Goal: Task Accomplishment & Management: Manage account settings

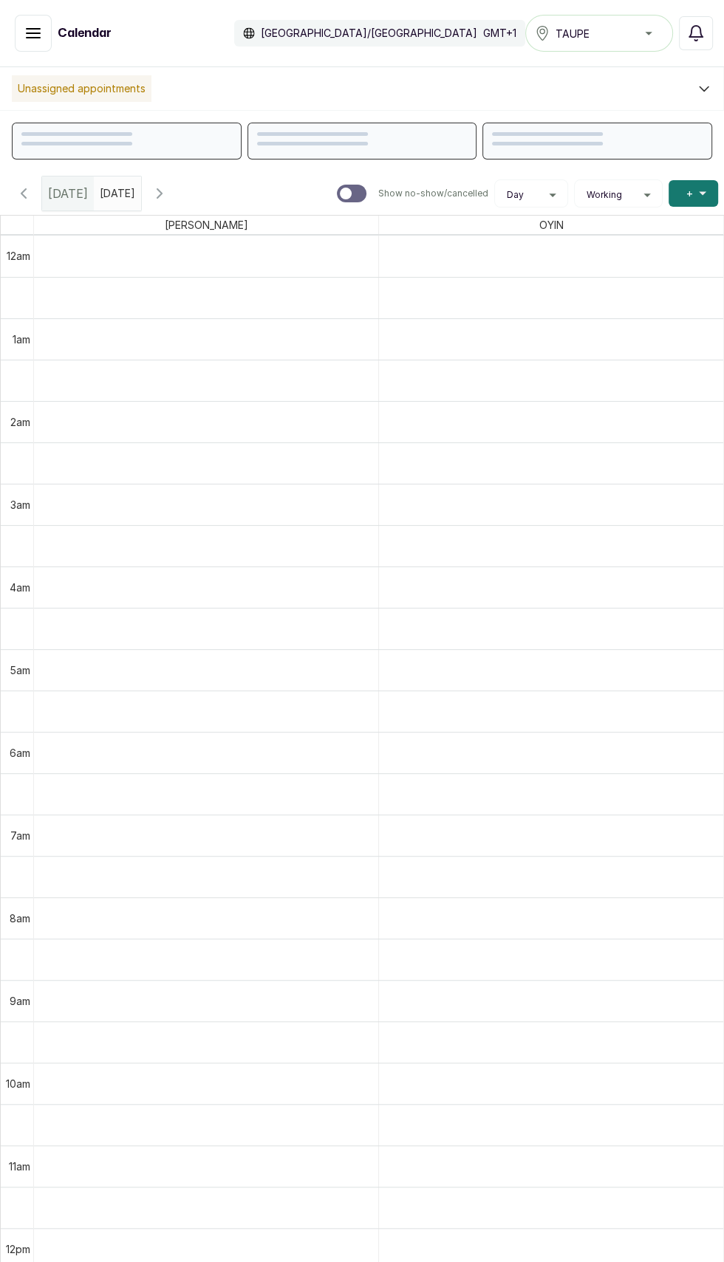
scroll to position [497, 0]
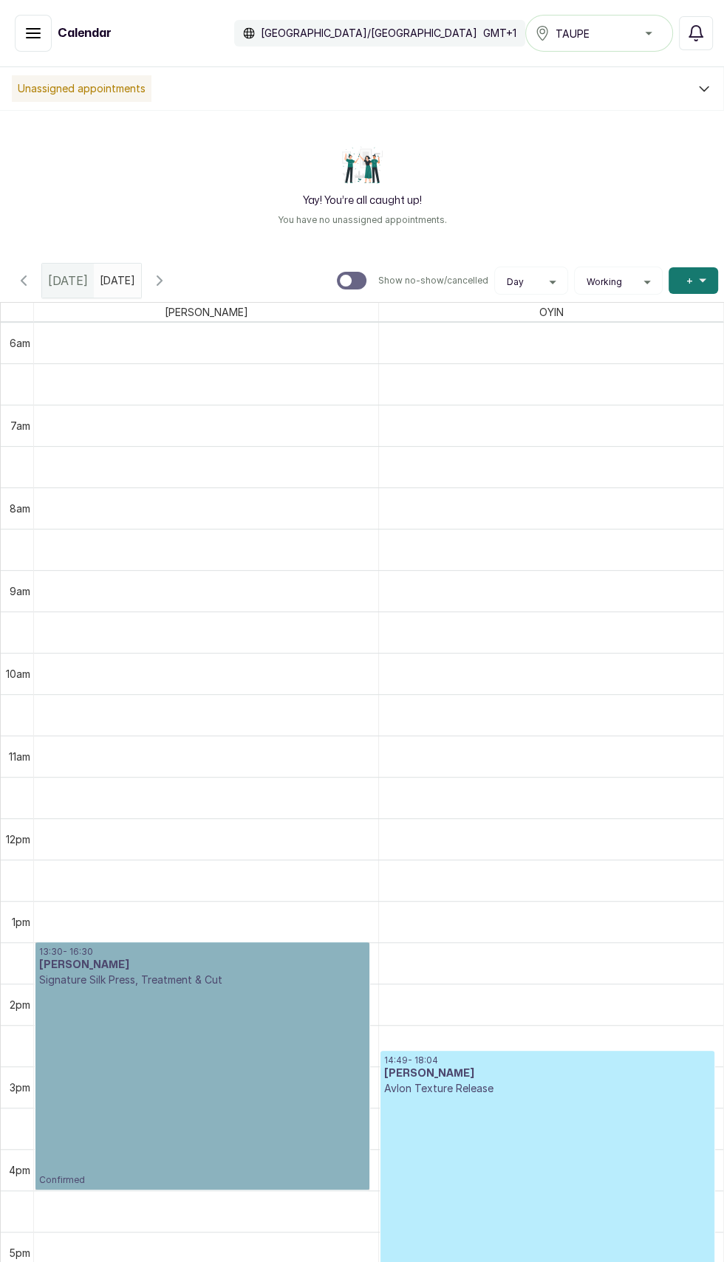
click at [219, 1084] on link "13:30 - 16:30 [PERSON_NAME] Signature Silk Press, Treatment & Cut Confirmed" at bounding box center [202, 1065] width 334 height 247
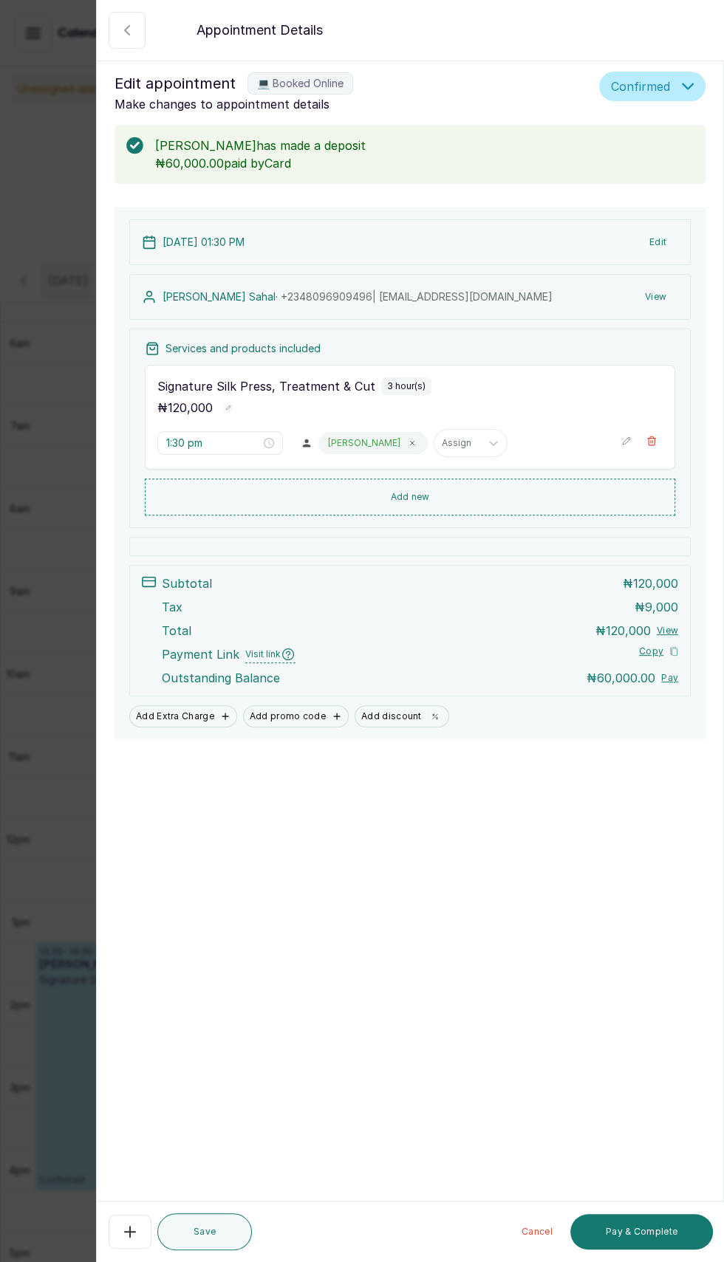
click at [126, 30] on icon "button" at bounding box center [127, 30] width 18 height 18
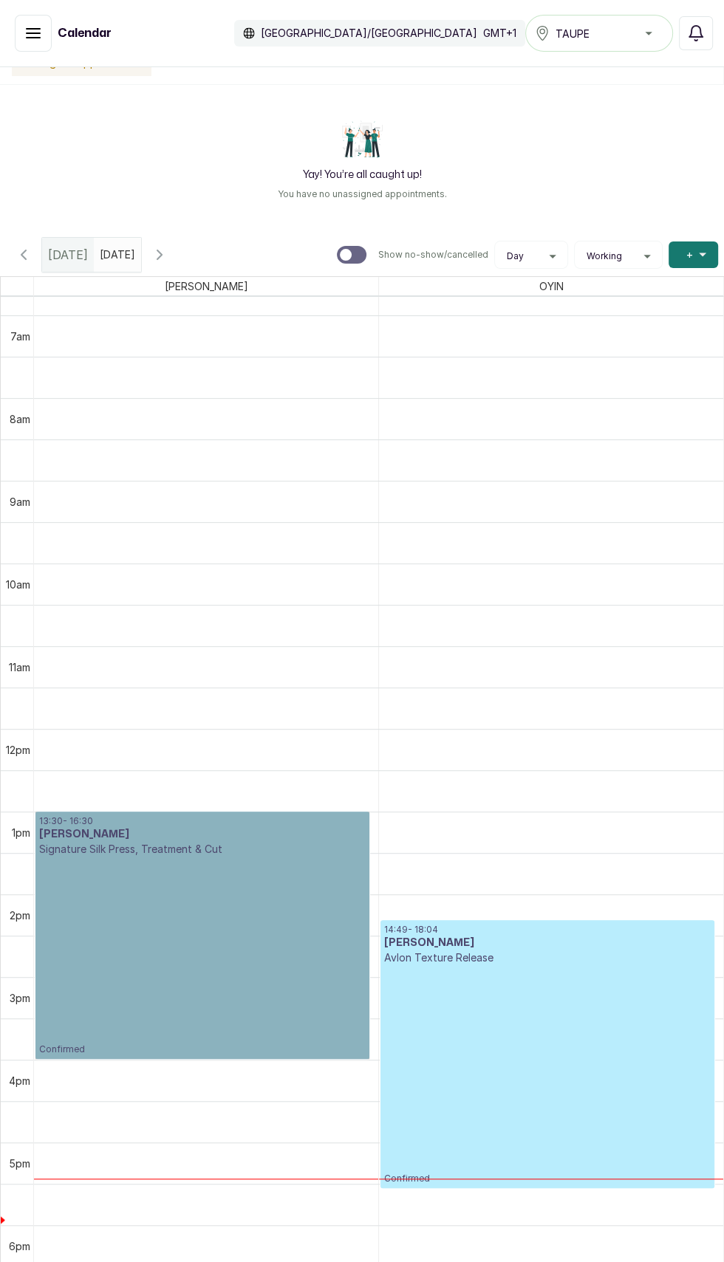
scroll to position [610, 0]
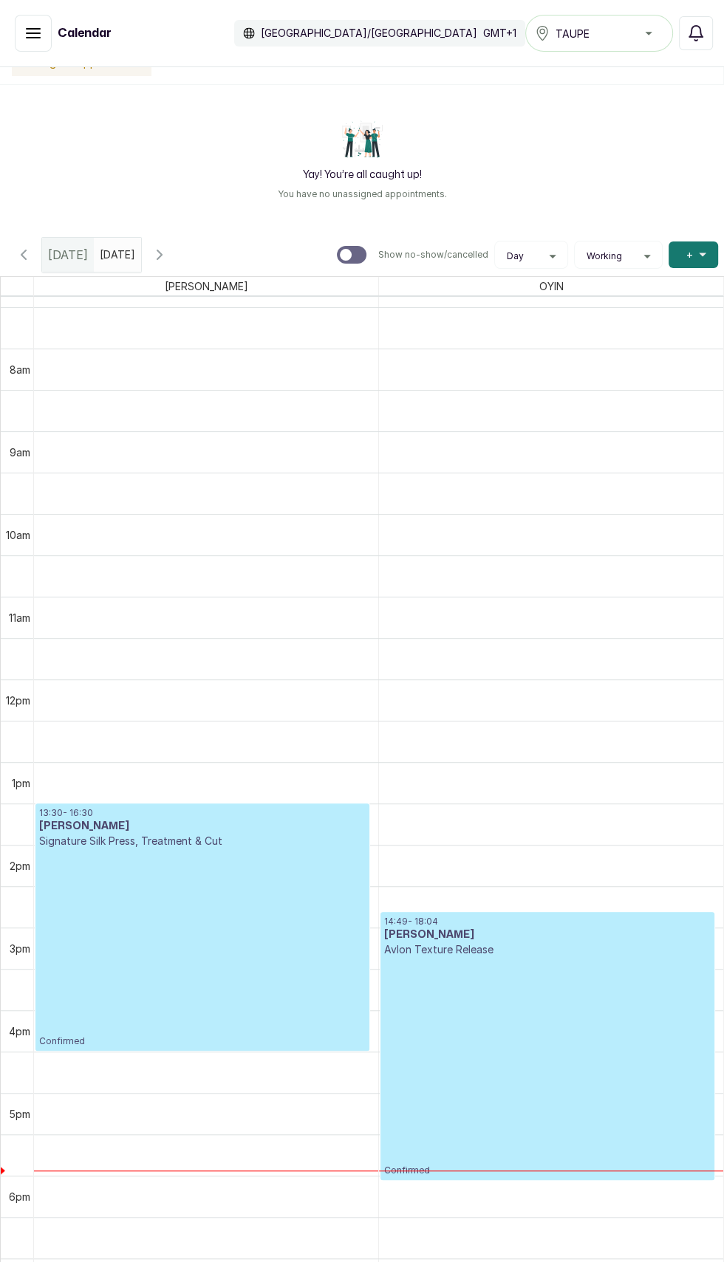
click at [47, 256] on div "[DATE]" at bounding box center [68, 255] width 52 height 34
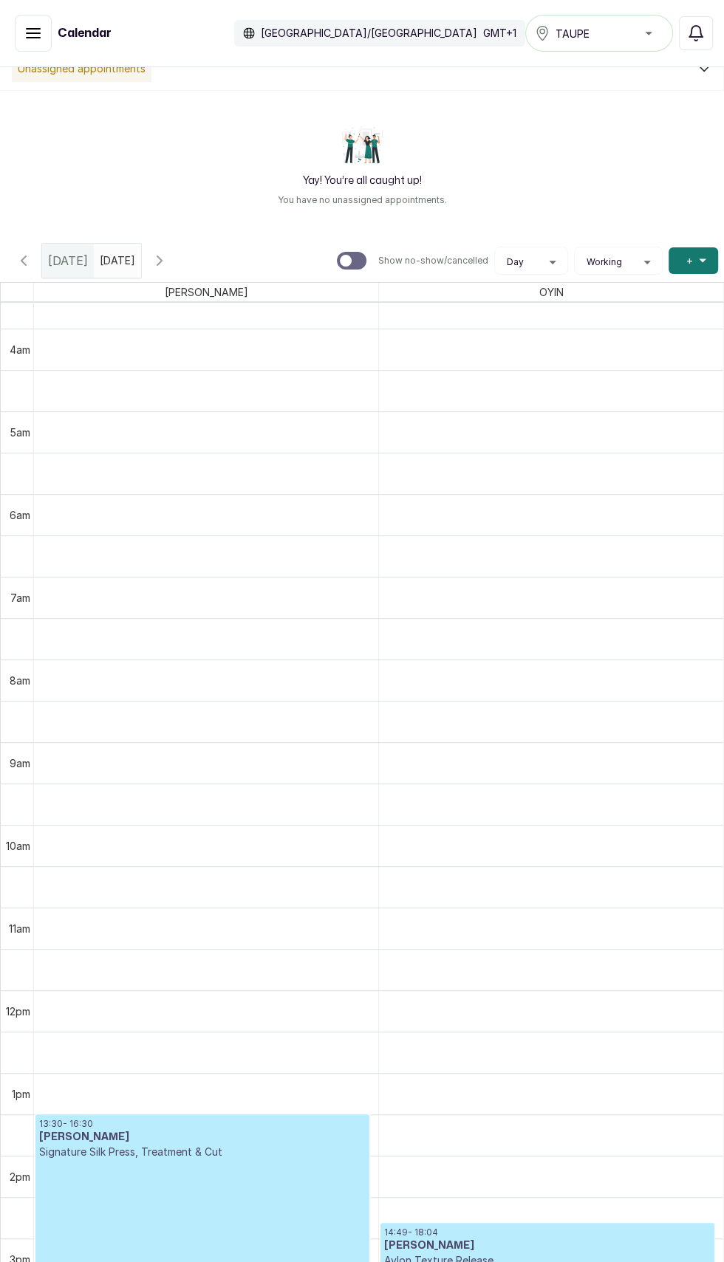
scroll to position [7, 0]
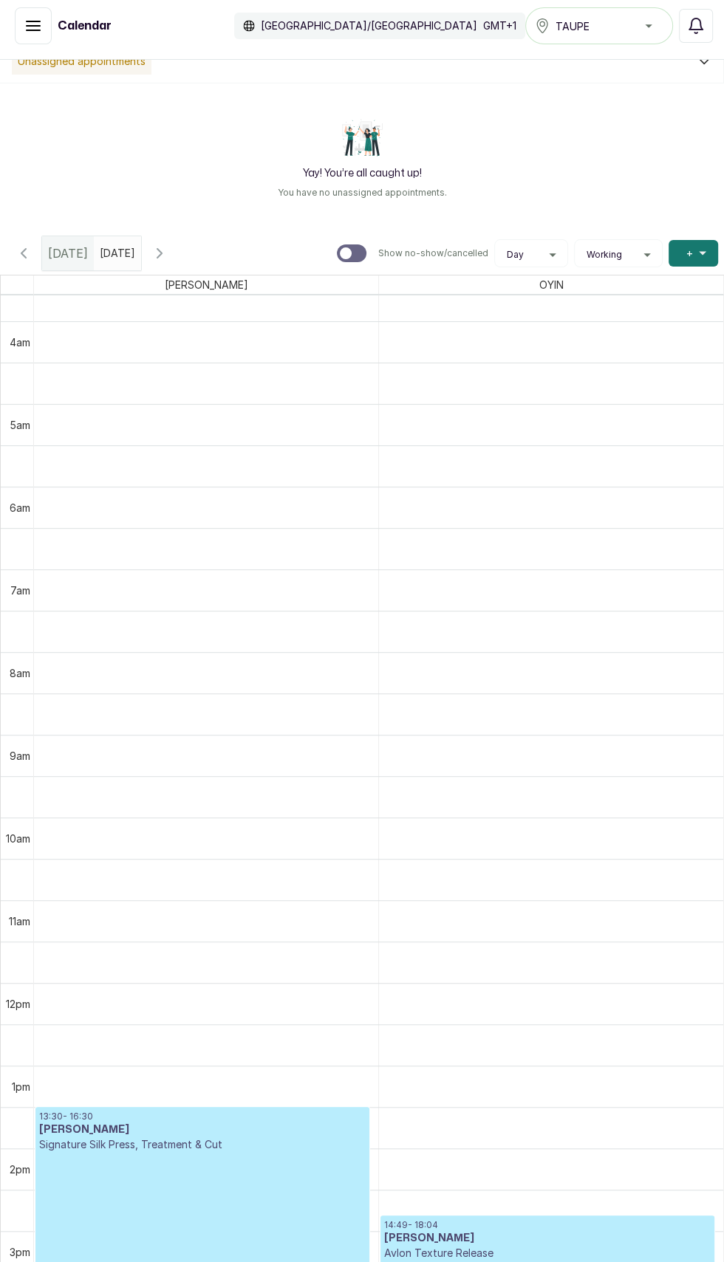
click at [22, 267] on button "Show no-show/cancelled" at bounding box center [23, 253] width 35 height 35
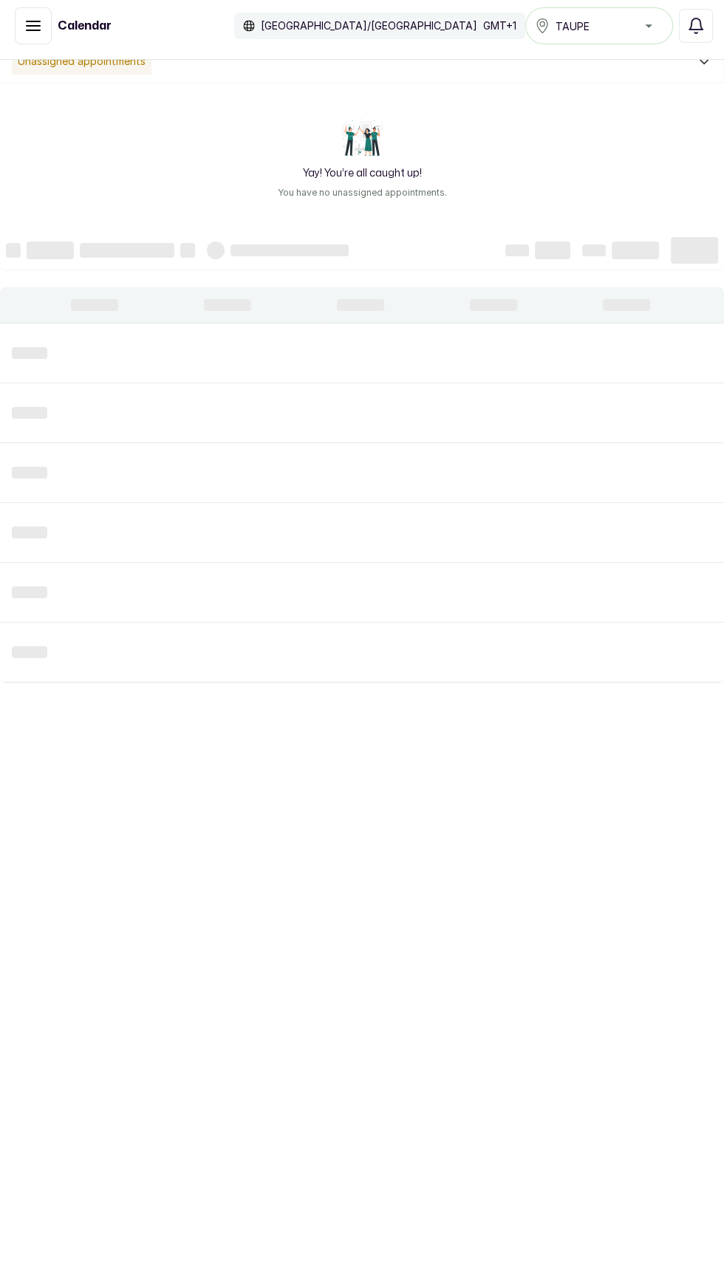
scroll to position [497, 0]
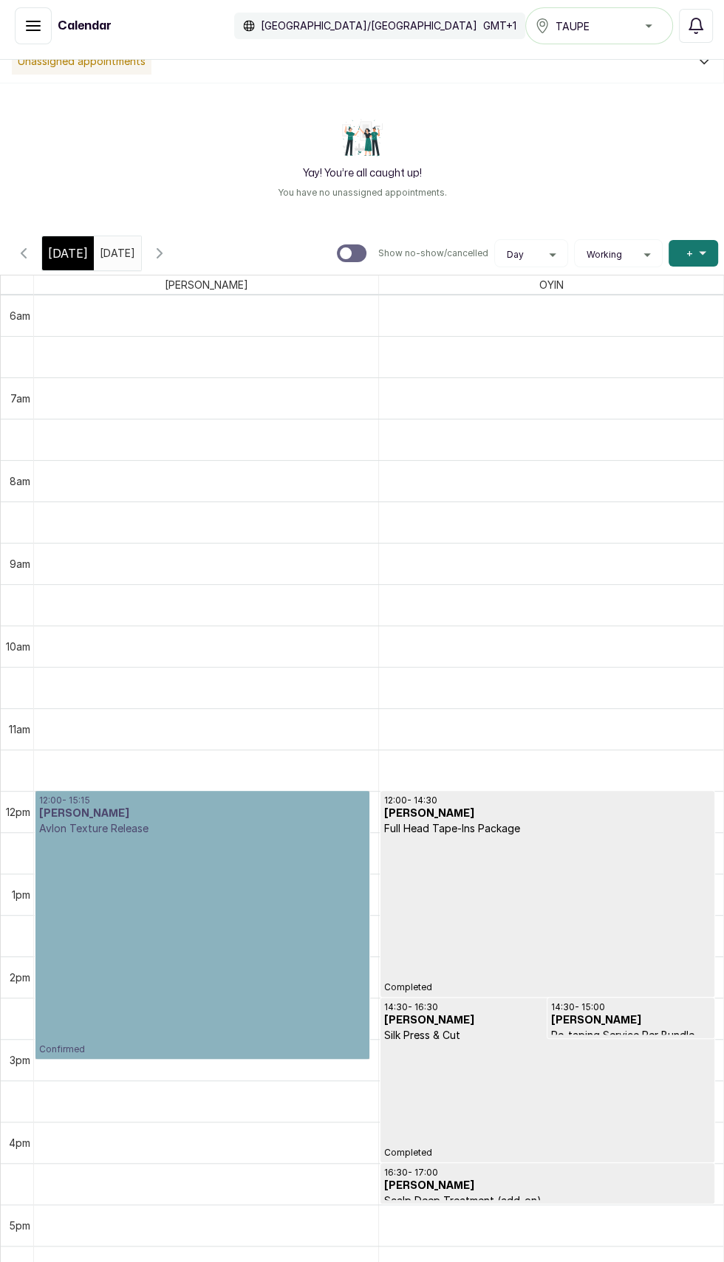
click at [229, 930] on link "12:00 - 15:15 [PERSON_NAME] Avlon Texture Release Confirmed" at bounding box center [202, 925] width 334 height 268
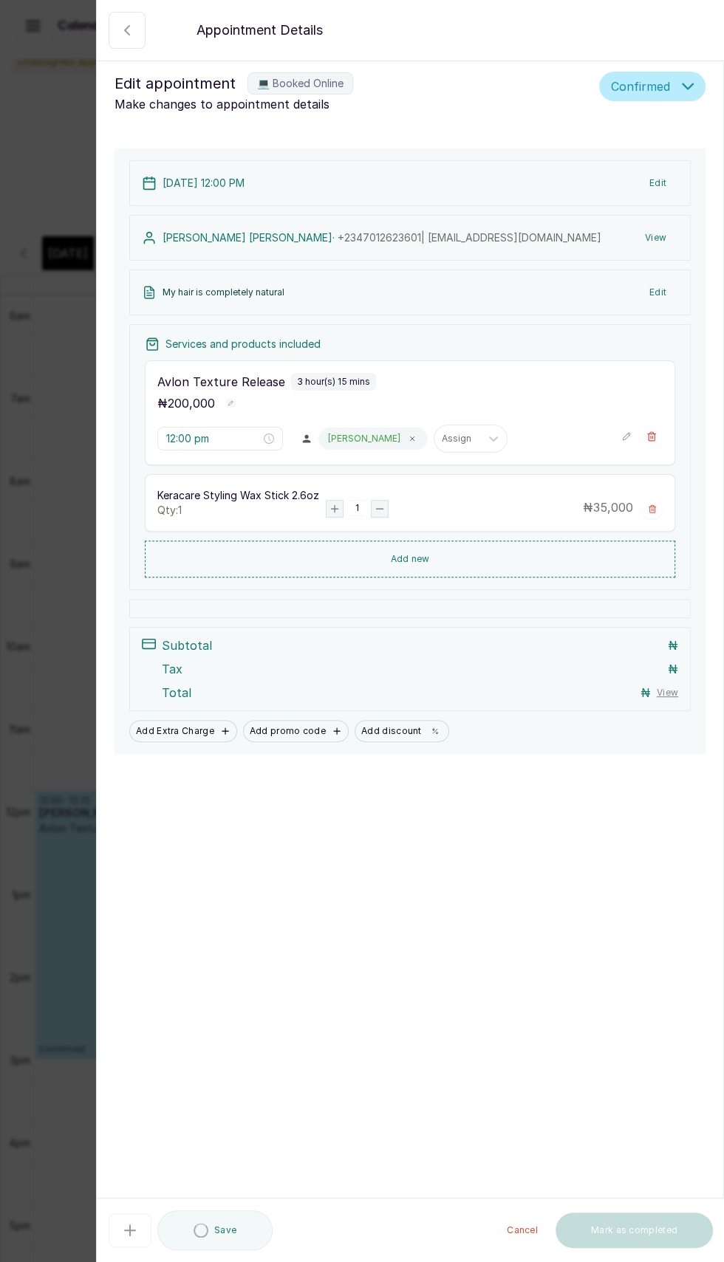
type input "12:00 pm"
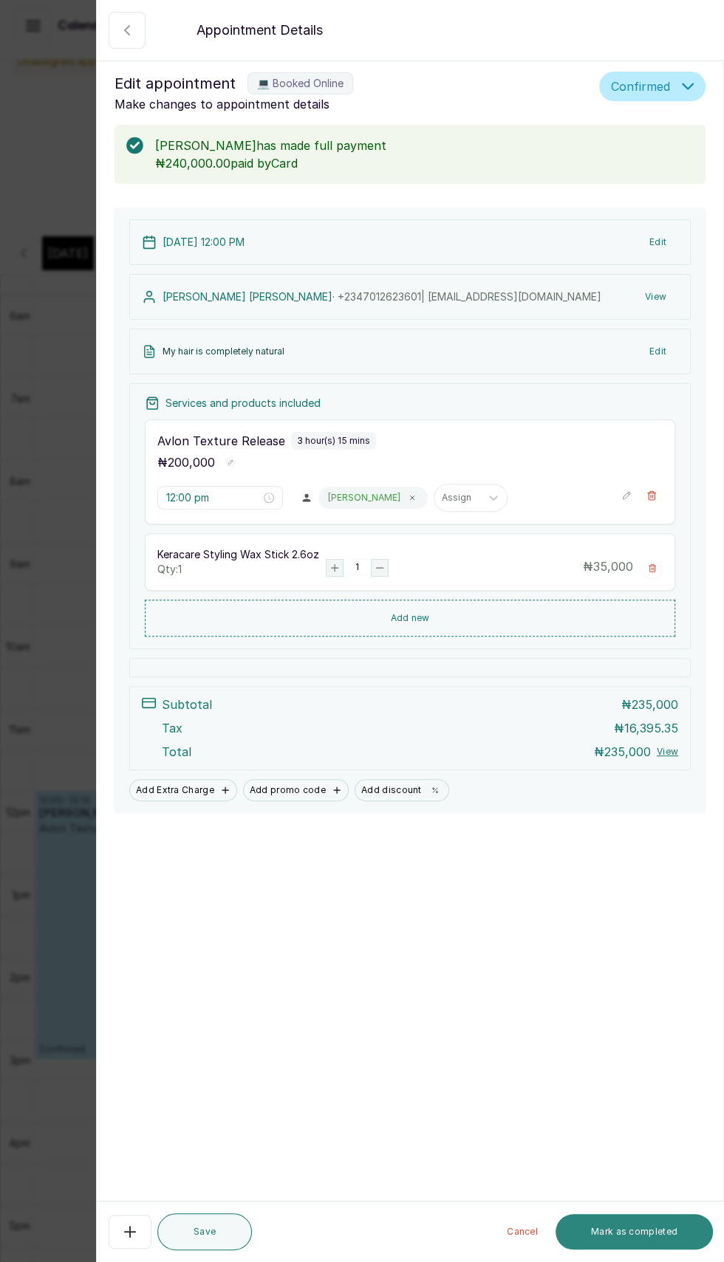
click at [631, 1250] on button "Mark as completed" at bounding box center [633, 1231] width 157 height 35
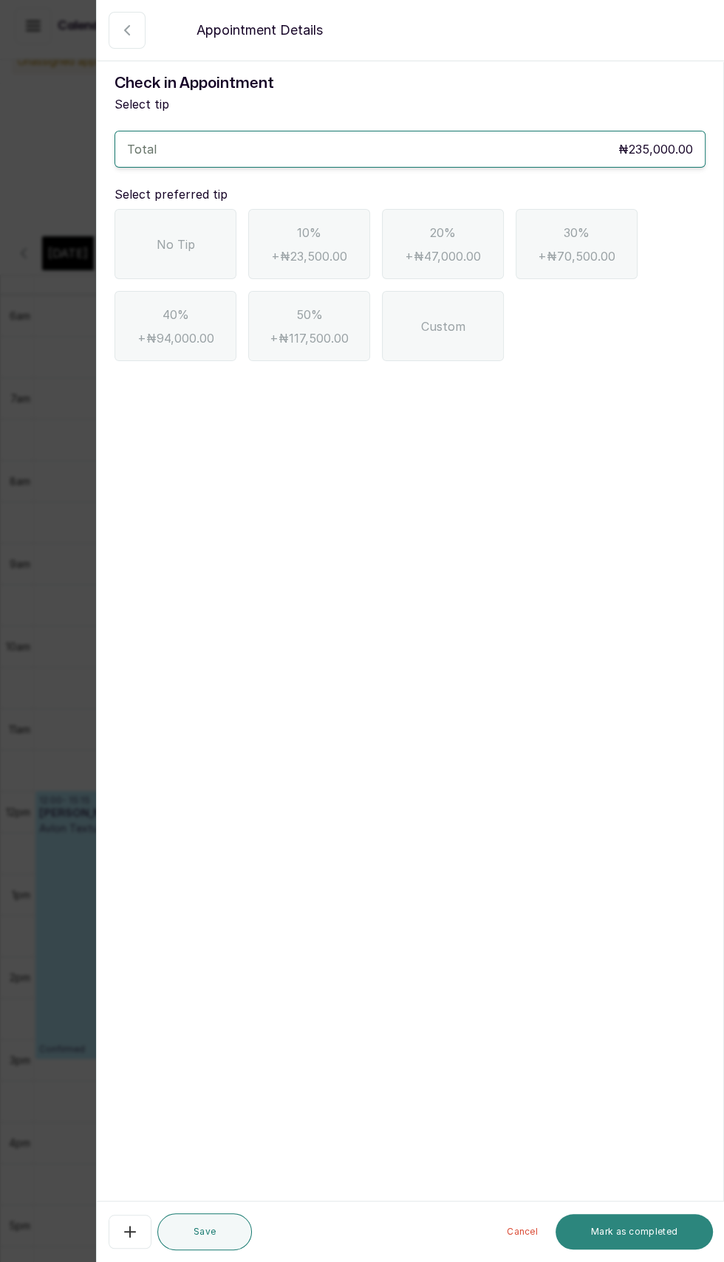
click at [630, 1250] on button "Mark as completed" at bounding box center [633, 1231] width 157 height 35
click at [640, 1250] on button "Mark as completed" at bounding box center [633, 1231] width 157 height 35
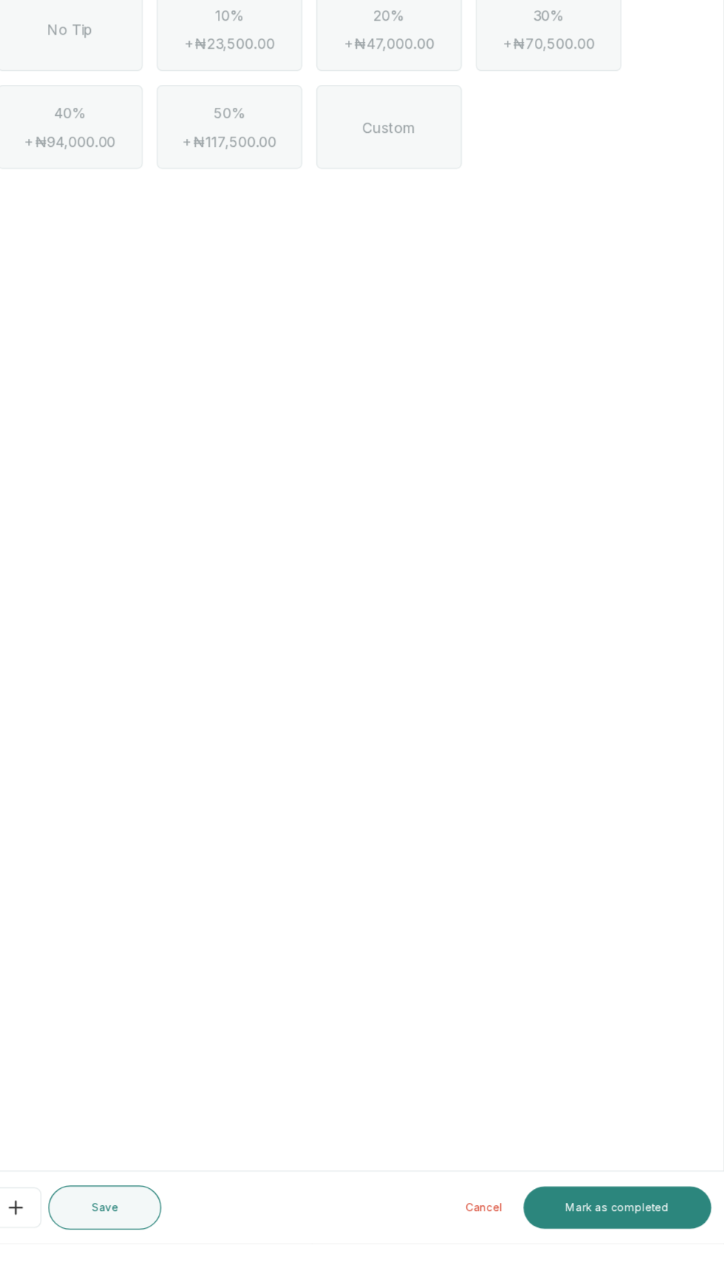
scroll to position [7, 0]
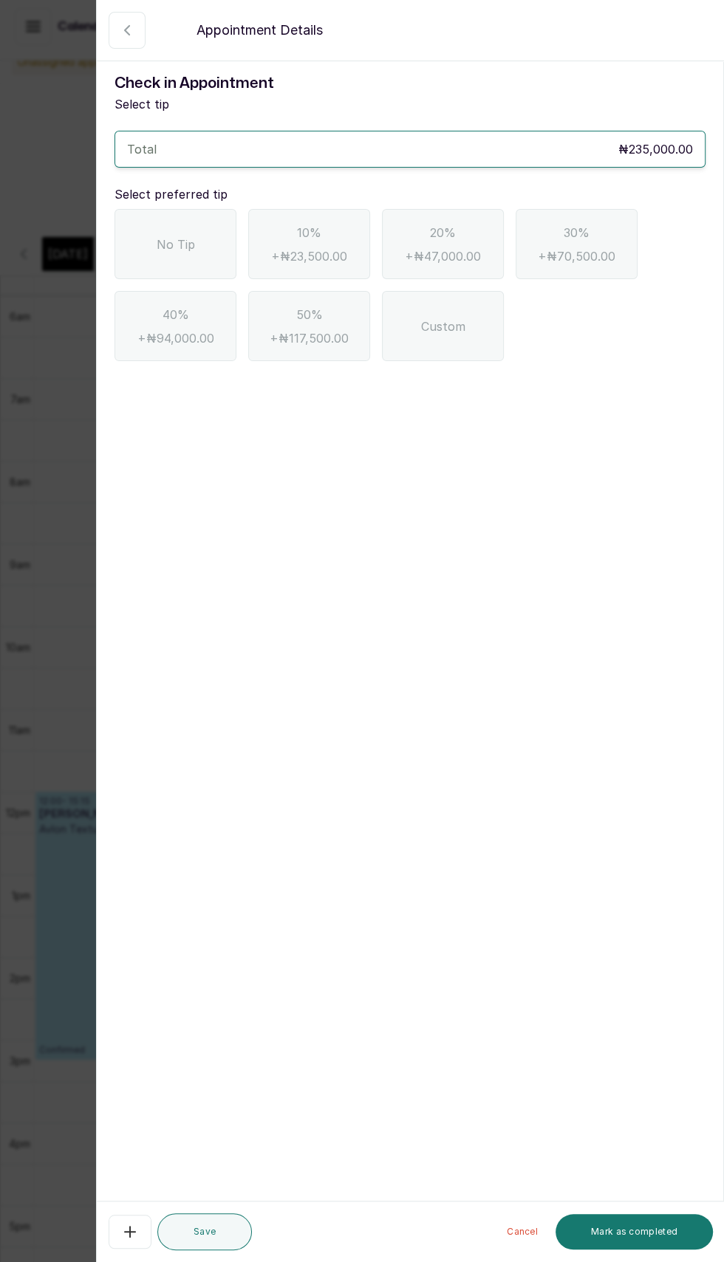
click at [510, 120] on div "Check in Appointment Select tip Total ₦235,000.00 Select preferred tip No Tip 1…" at bounding box center [410, 216] width 626 height 313
click at [504, 157] on div "Total ₦235,000.00" at bounding box center [409, 149] width 591 height 37
click at [433, 323] on span "Custom" at bounding box center [443, 327] width 44 height 18
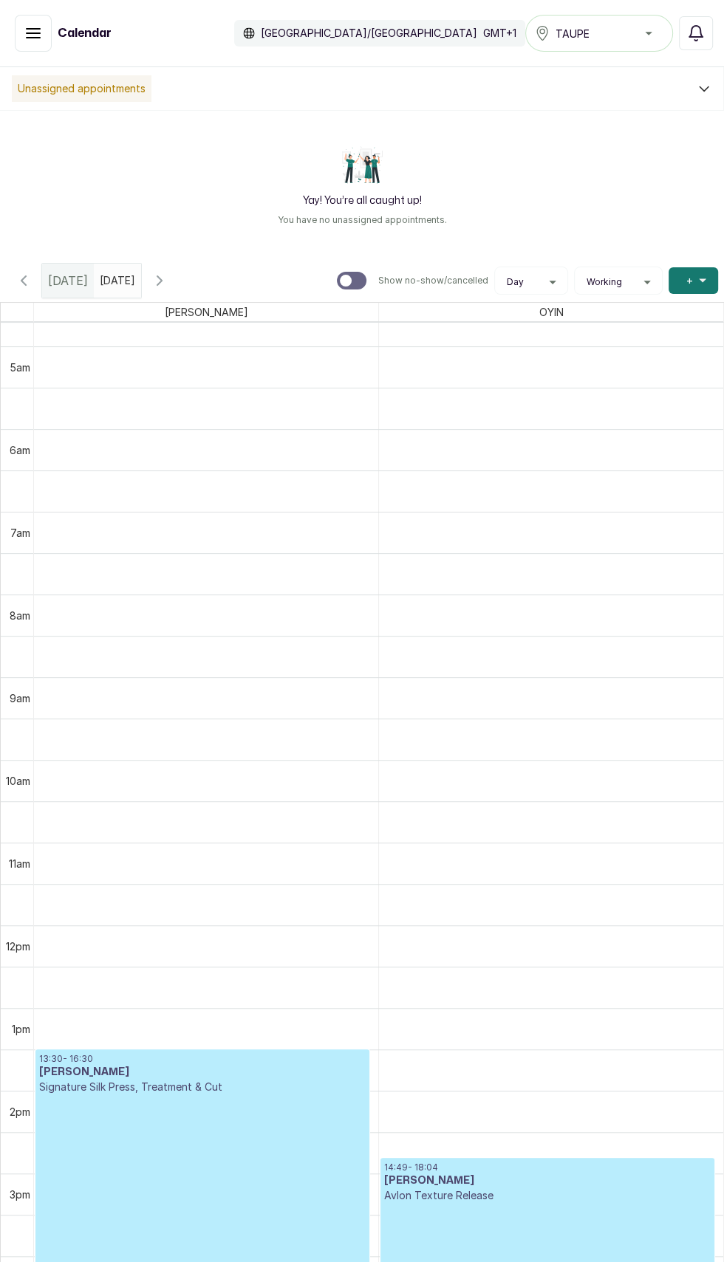
scroll to position [371, 0]
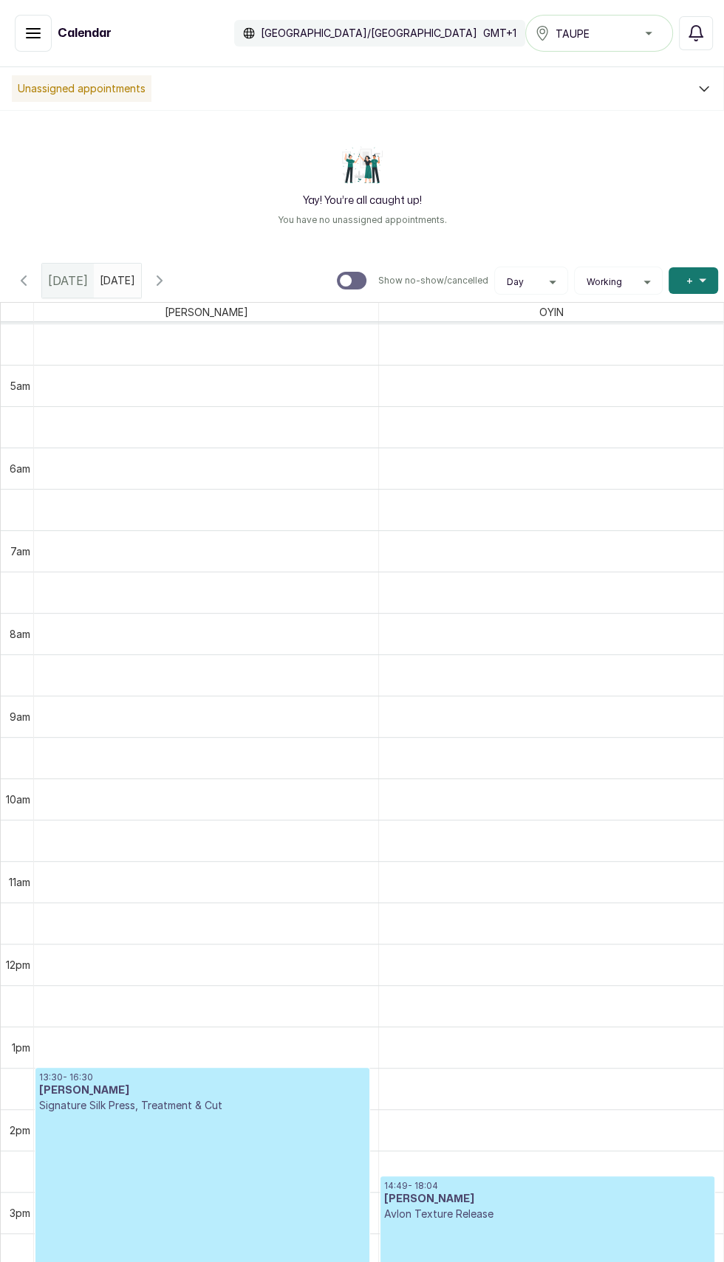
click at [21, 275] on icon "button" at bounding box center [24, 281] width 18 height 18
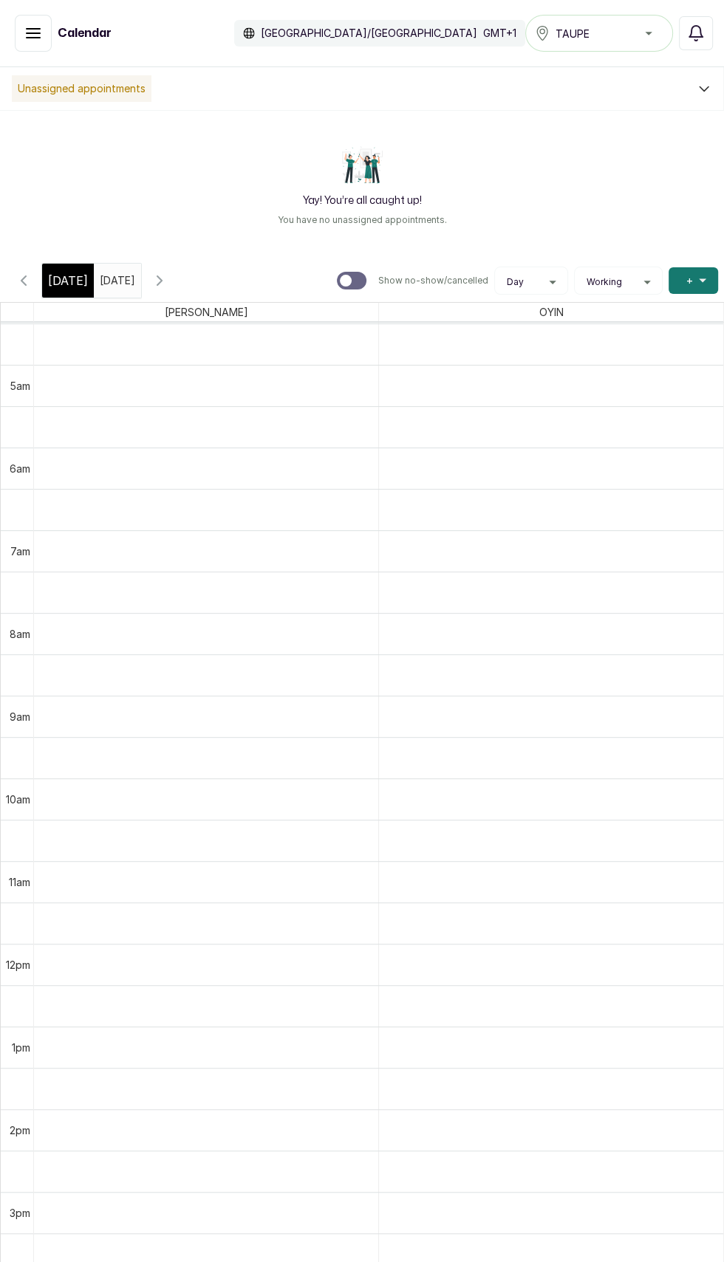
scroll to position [497, 0]
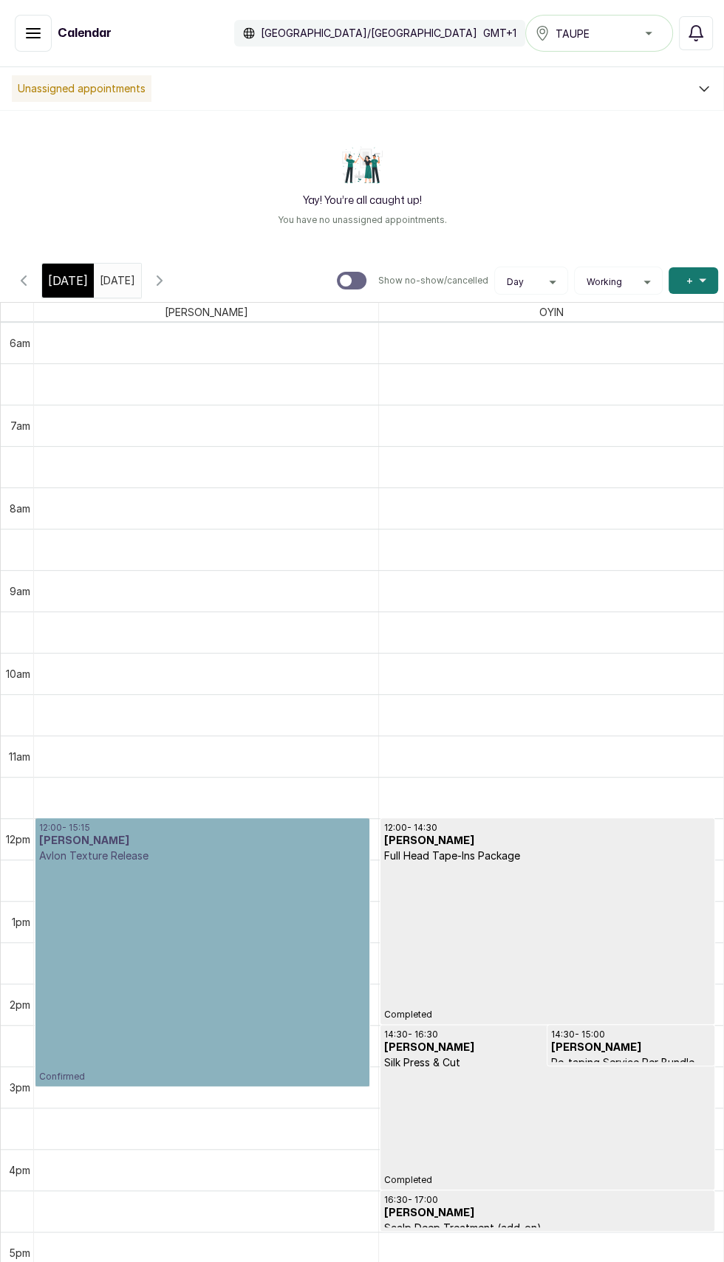
click at [199, 922] on link "12:00 - 15:15 [PERSON_NAME] Avlon Texture Release Confirmed" at bounding box center [202, 952] width 334 height 268
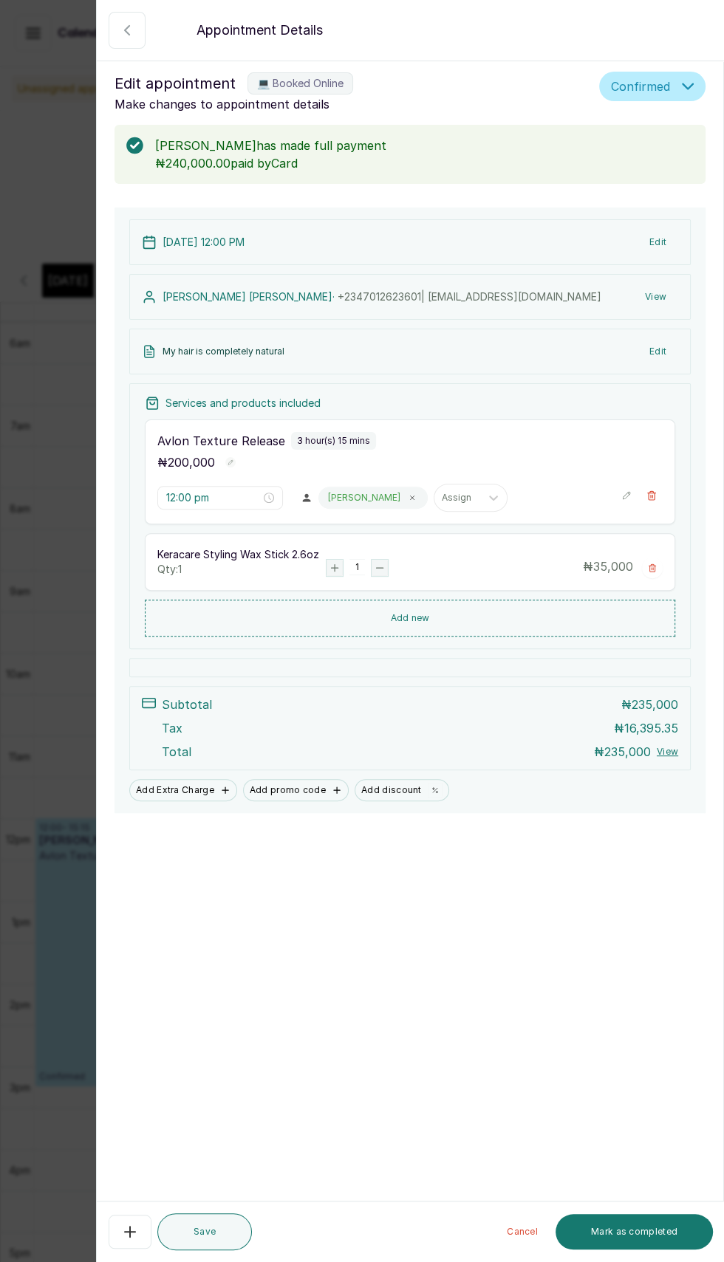
click at [126, 30] on icon "button" at bounding box center [127, 30] width 18 height 18
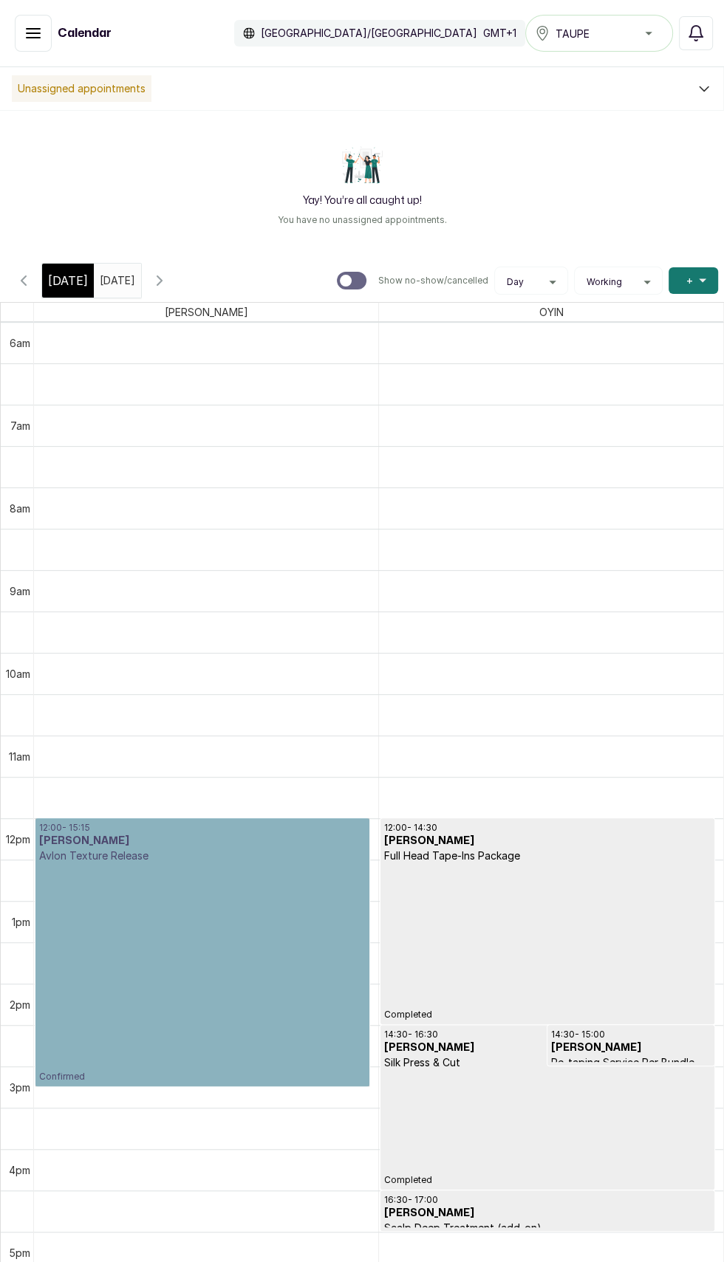
click at [253, 982] on link "12:00 - 15:15 [PERSON_NAME] Avlon Texture Release Confirmed" at bounding box center [202, 952] width 334 height 268
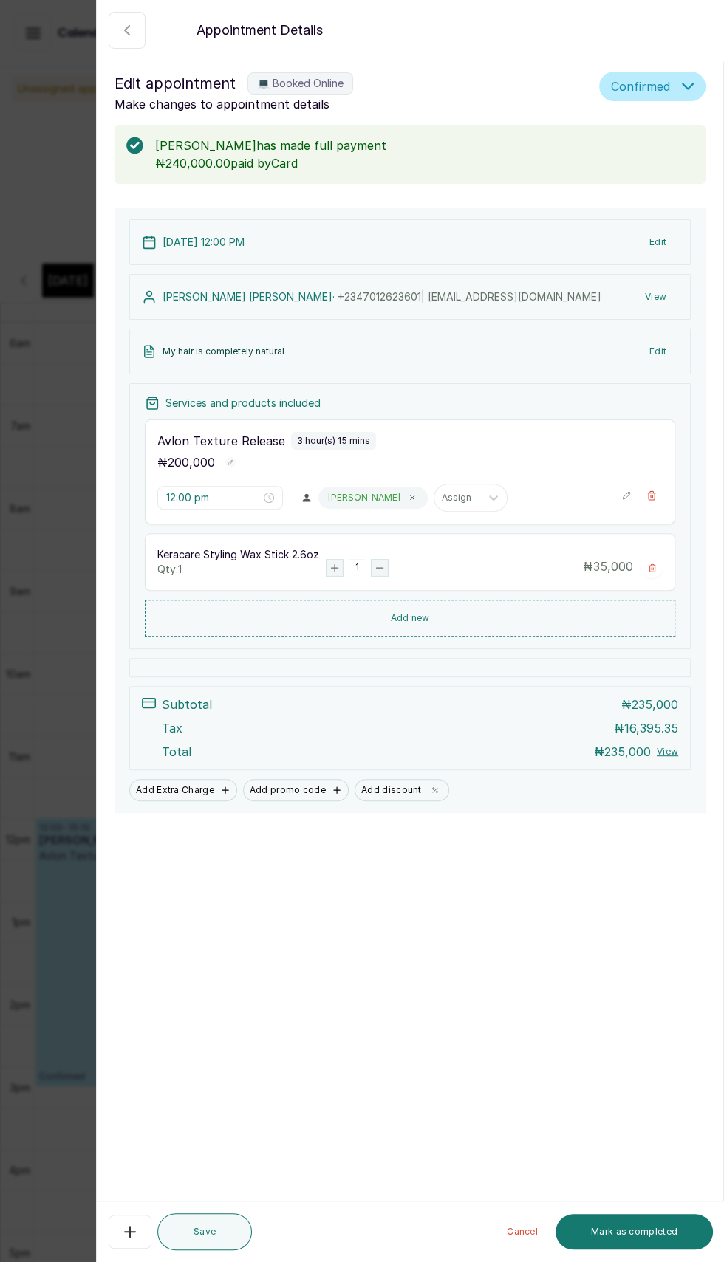
scroll to position [98, 0]
click at [629, 1227] on button "Mark as completed" at bounding box center [633, 1231] width 157 height 35
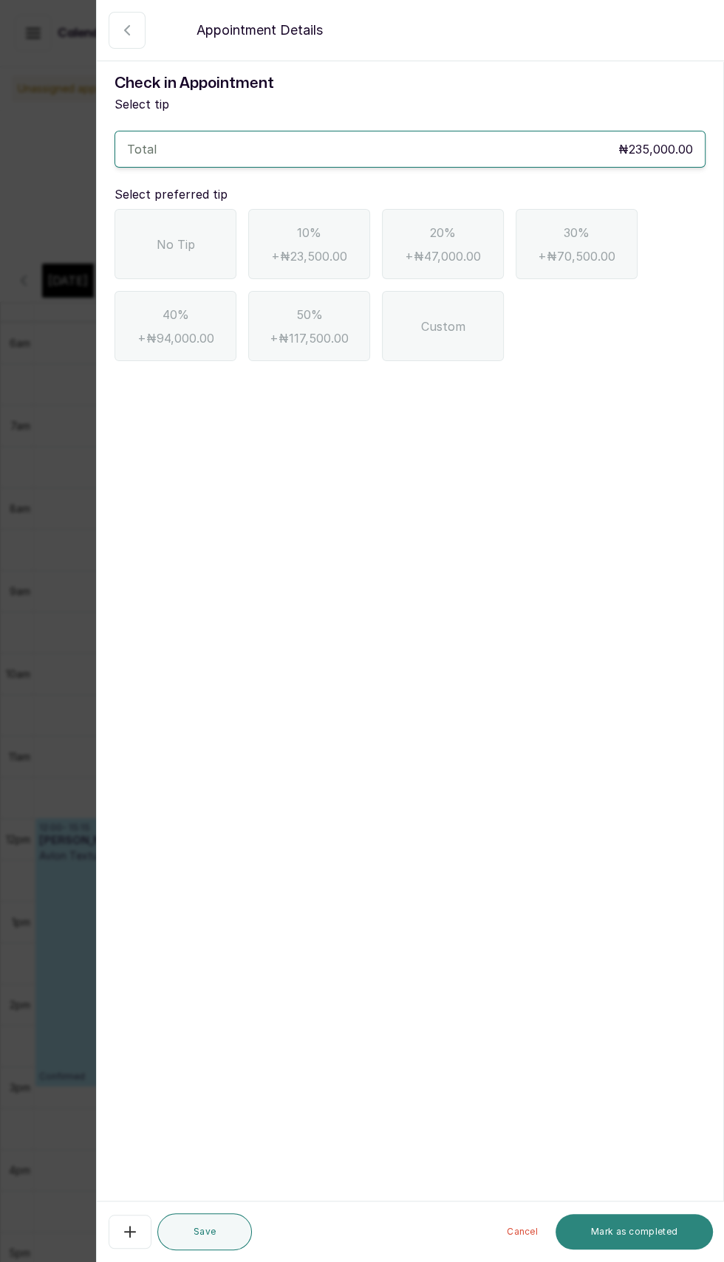
scroll to position [0, 0]
click at [459, 148] on div "Total ₦235,000.00" at bounding box center [410, 149] width 566 height 18
click at [506, 150] on div "Total ₦235,000.00" at bounding box center [410, 149] width 566 height 18
click at [182, 236] on span "No Tip" at bounding box center [176, 245] width 38 height 18
click at [643, 1235] on button "Mark as completed" at bounding box center [633, 1231] width 157 height 35
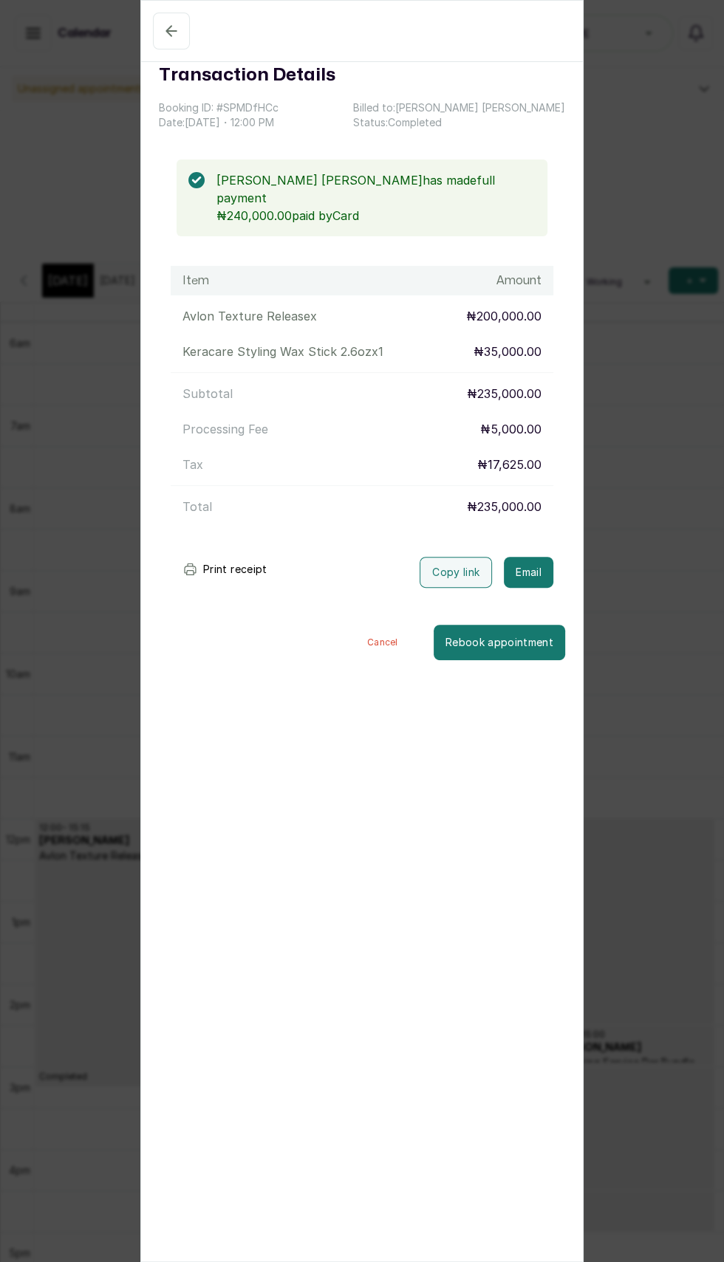
click at [170, 31] on icon "button" at bounding box center [171, 31] width 18 height 18
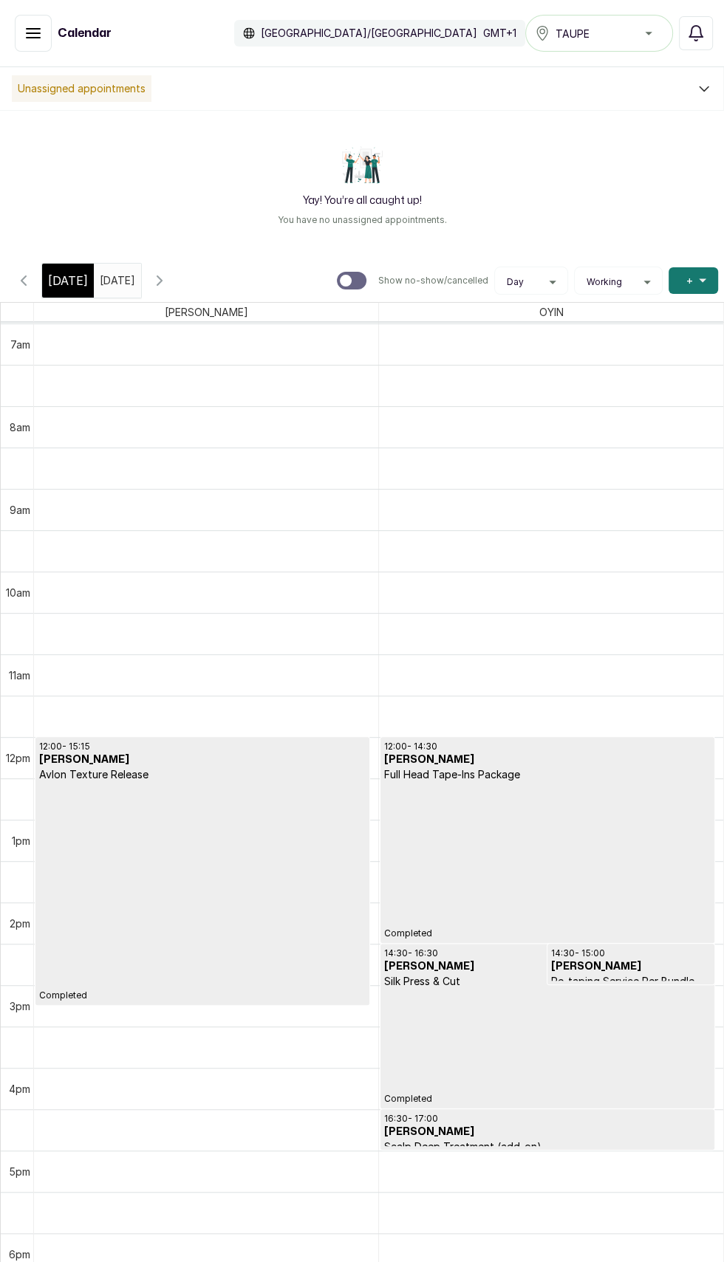
scroll to position [608, 0]
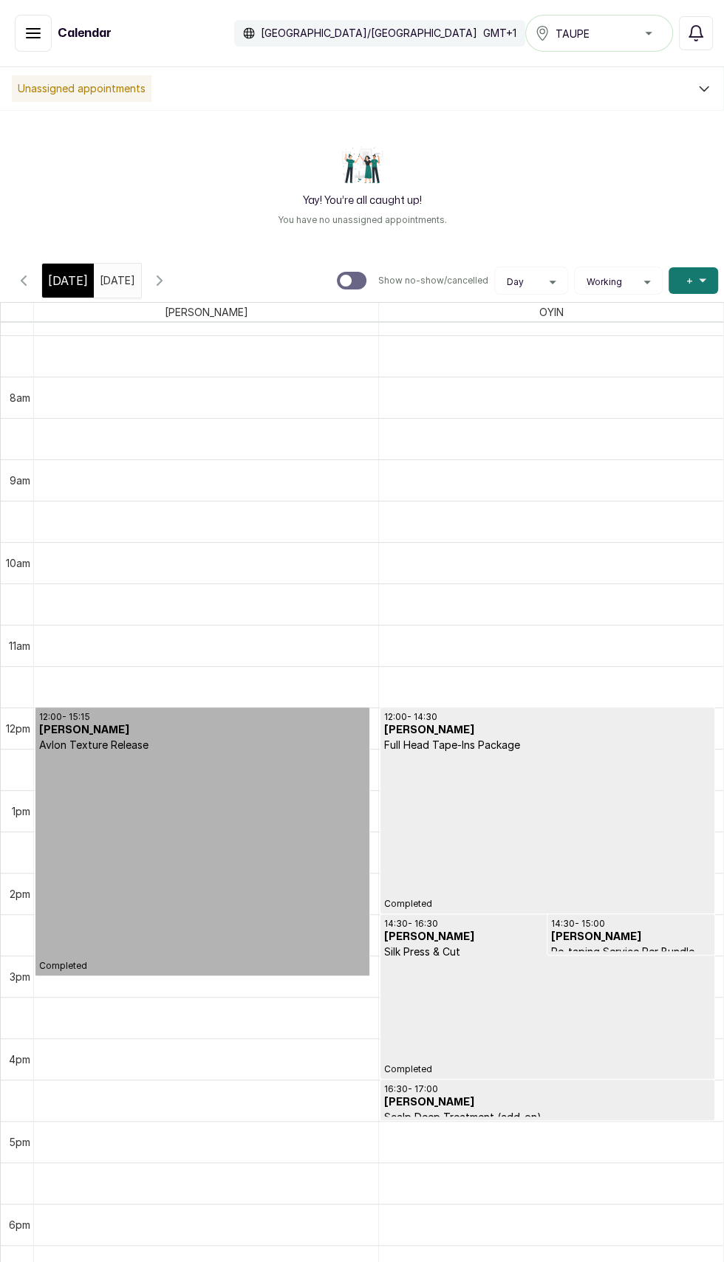
click at [225, 801] on link "12:00 - 15:15 [PERSON_NAME] Avlon Texture Release Completed" at bounding box center [202, 842] width 334 height 268
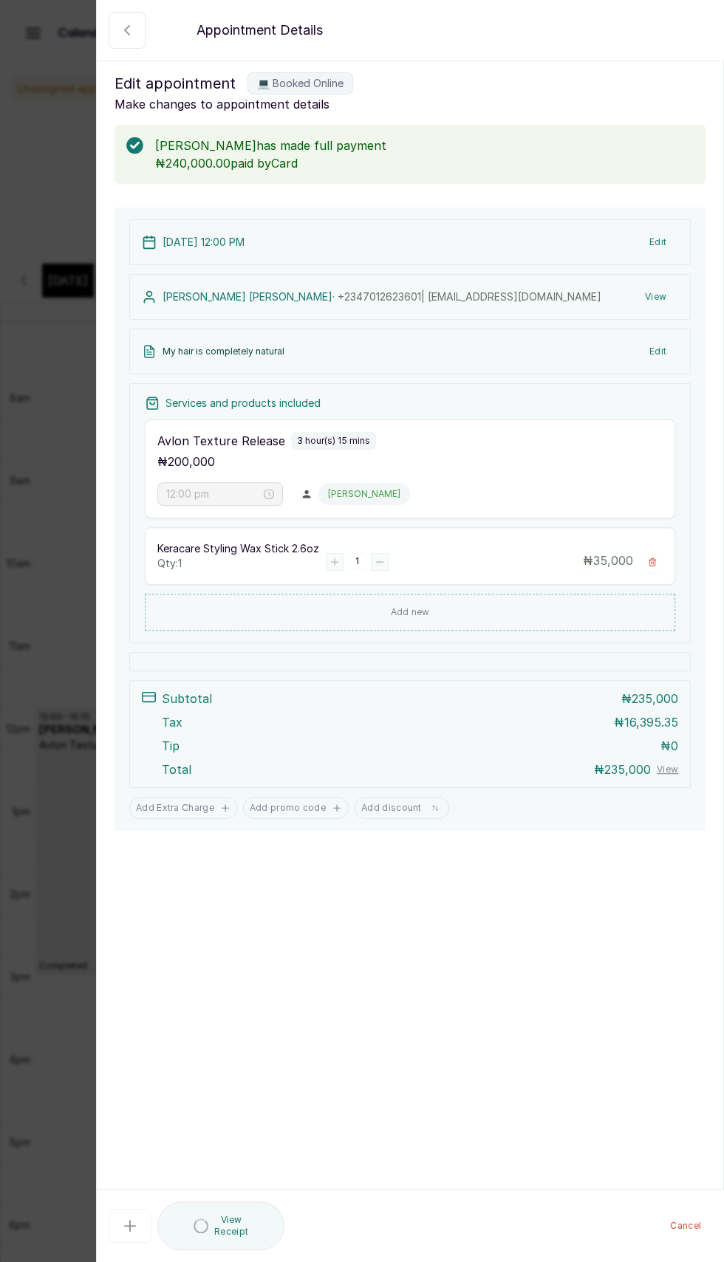
scroll to position [98, 0]
click at [202, 1215] on button "View Receipt" at bounding box center [210, 1226] width 106 height 49
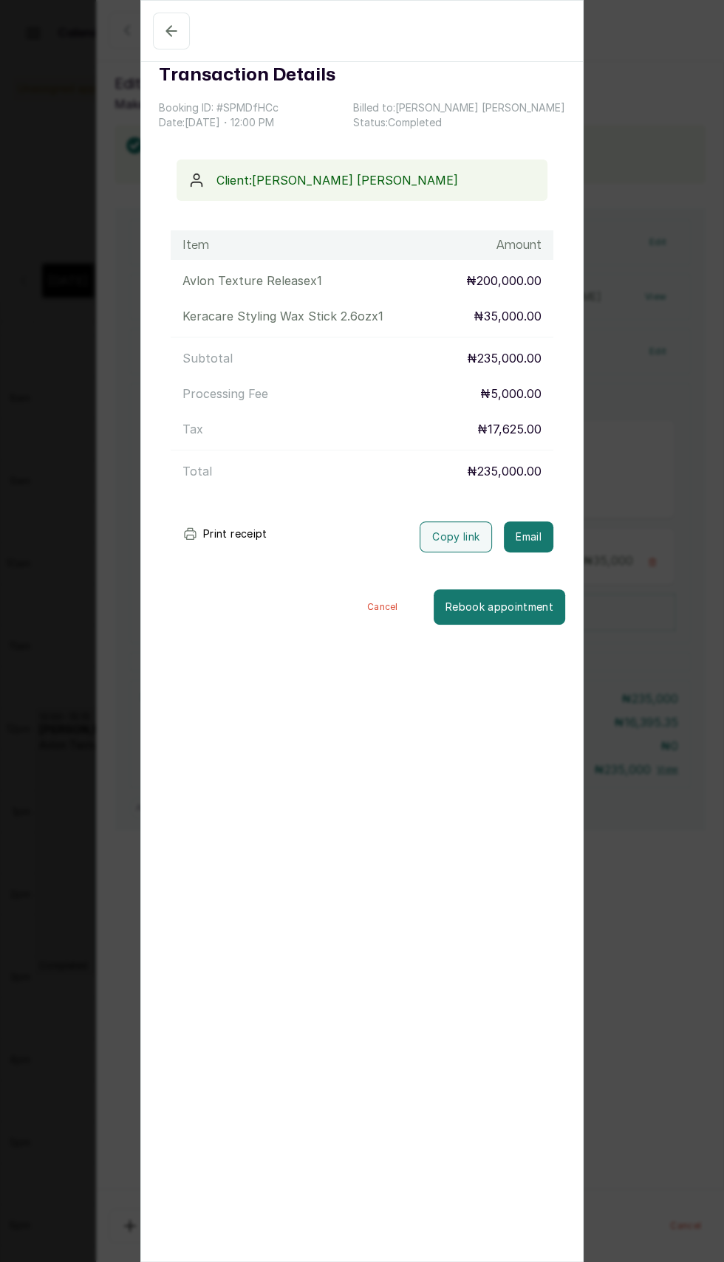
click at [399, 611] on button "Cancel" at bounding box center [383, 606] width 102 height 35
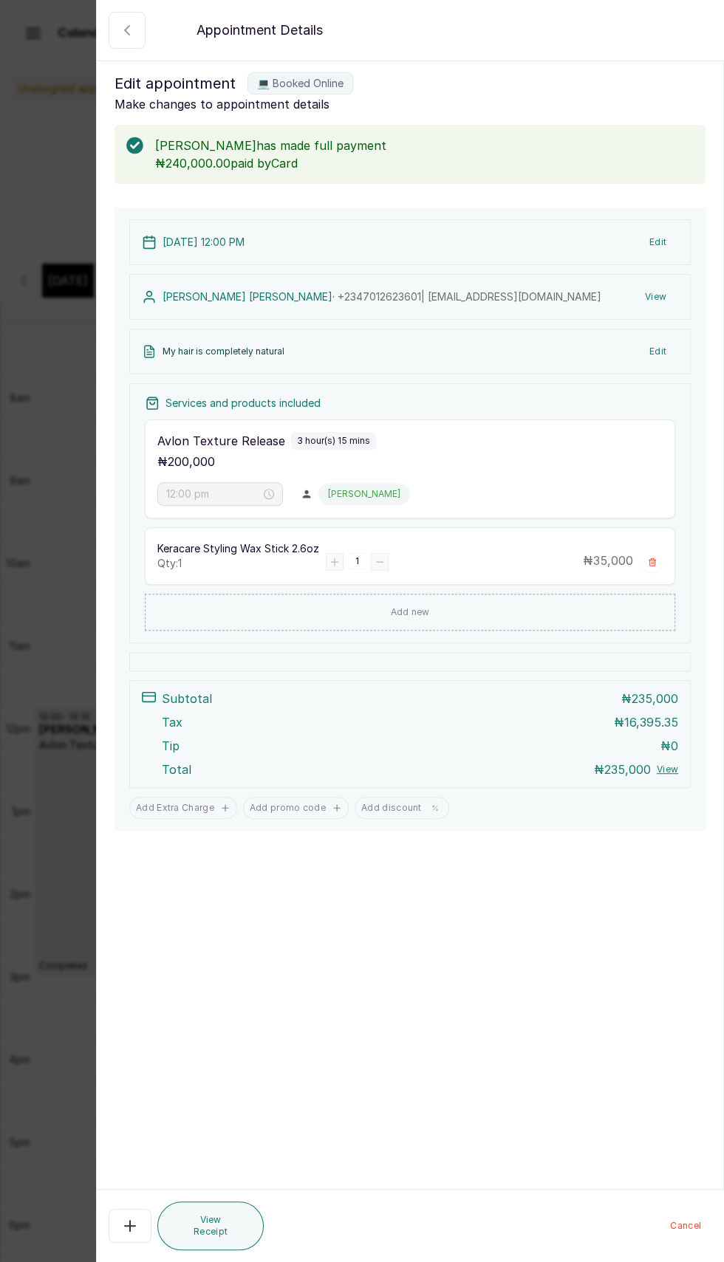
click at [126, 30] on icon "button" at bounding box center [127, 30] width 18 height 18
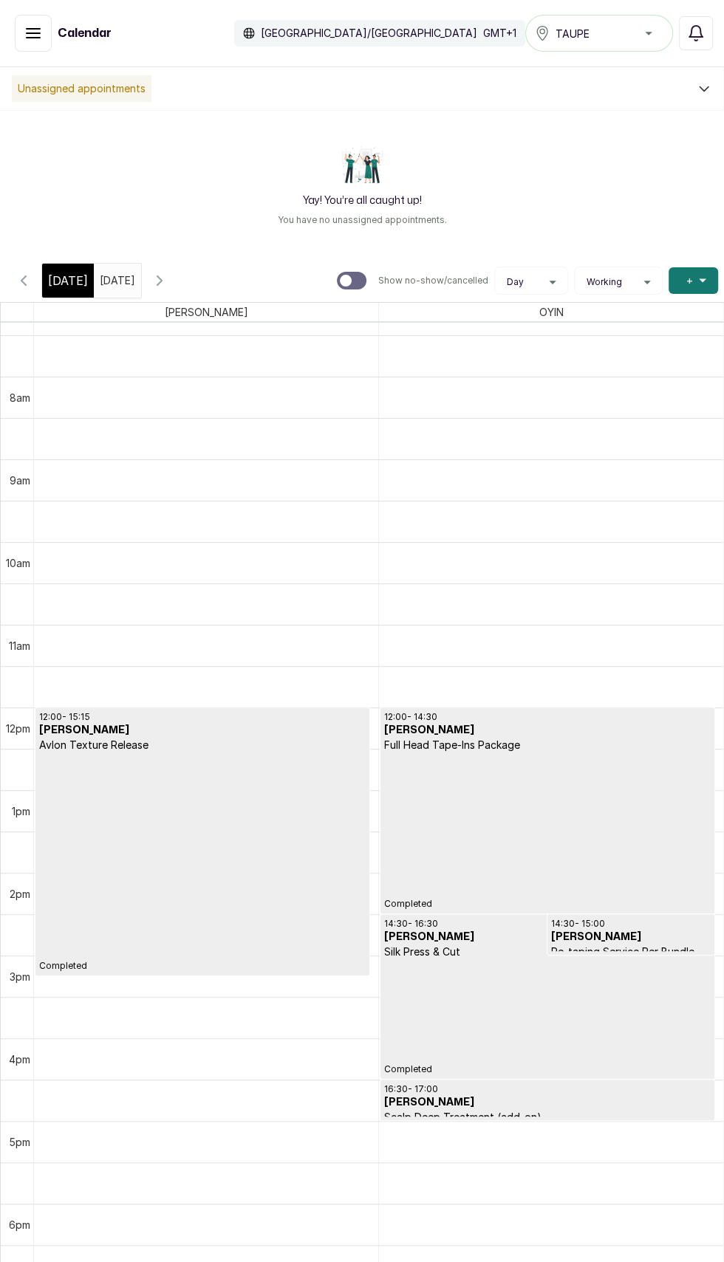
click at [168, 278] on icon "button" at bounding box center [160, 281] width 18 height 18
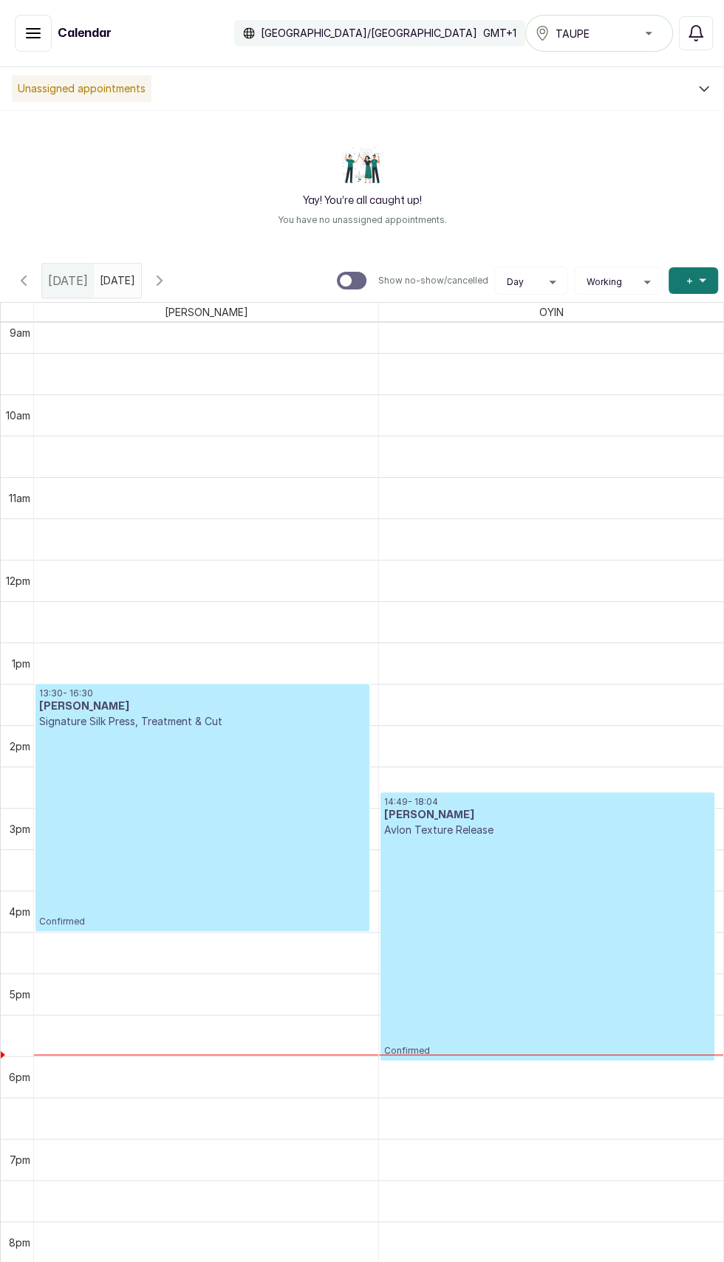
scroll to position [758, 0]
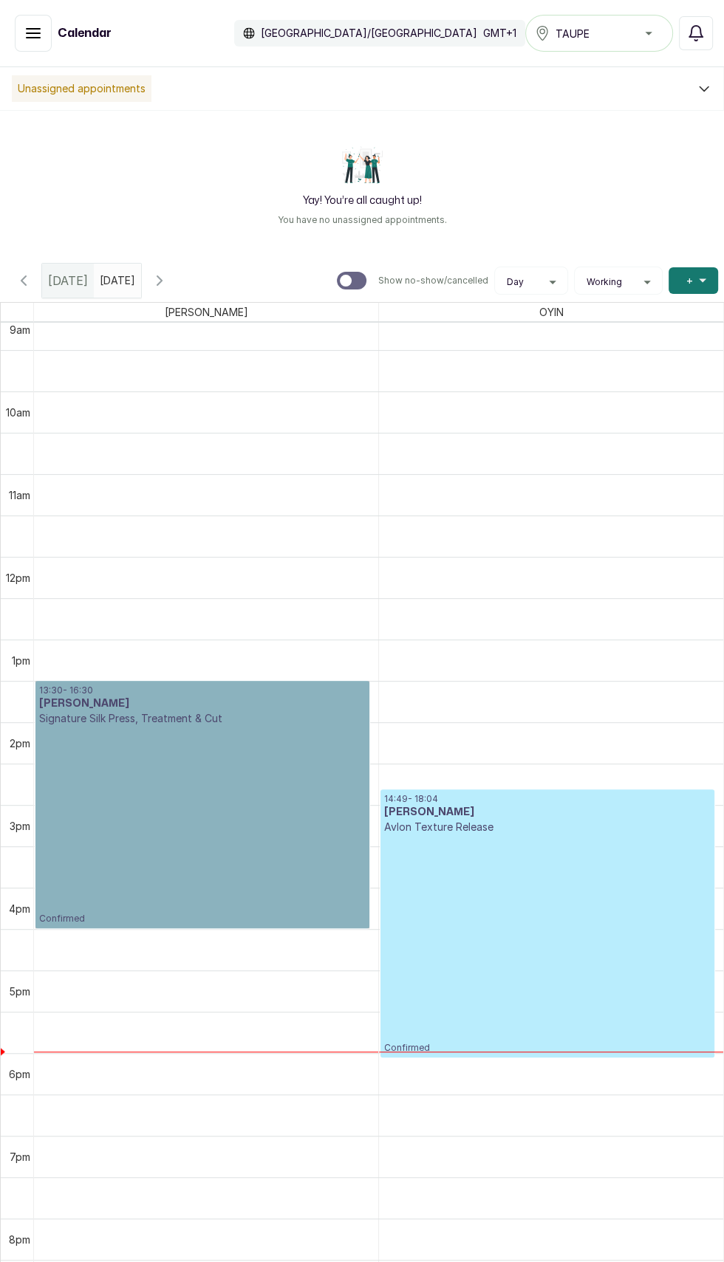
click at [260, 818] on link "13:30 - 16:30 [PERSON_NAME] Signature Silk Press, Treatment & Cut Confirmed" at bounding box center [202, 804] width 334 height 247
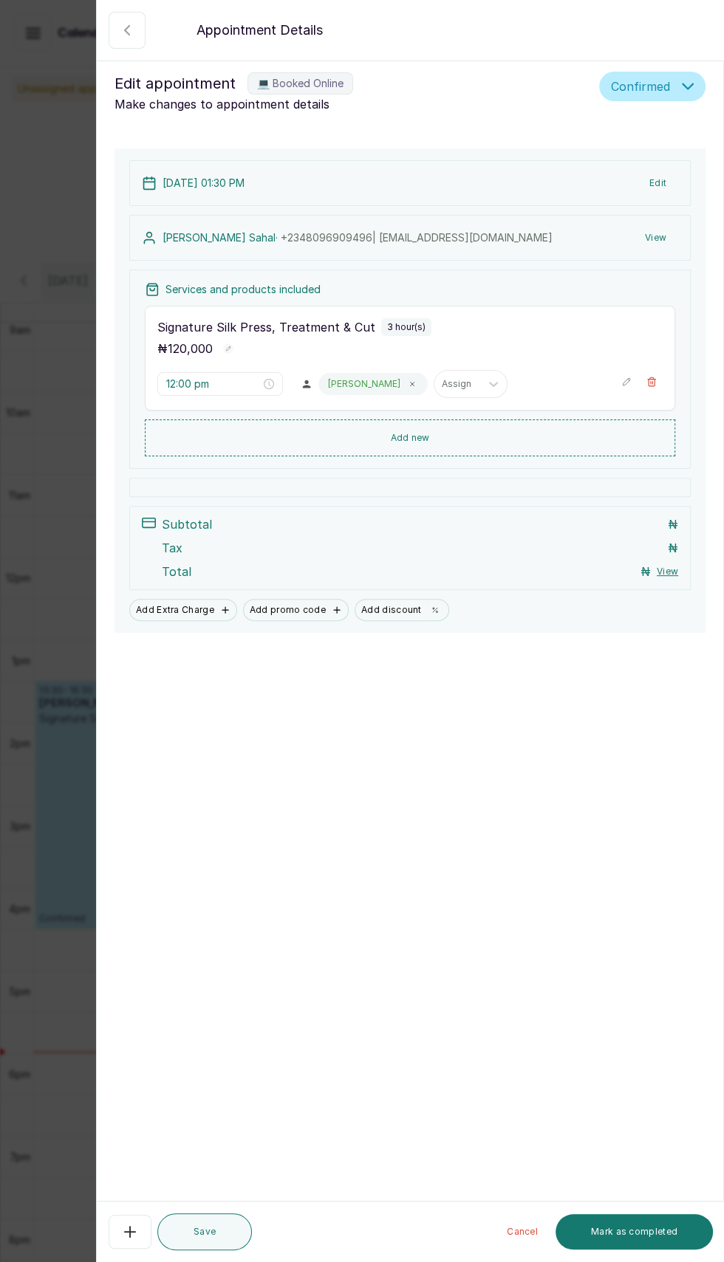
type input "1:30 pm"
click at [126, 30] on icon "button" at bounding box center [127, 30] width 18 height 18
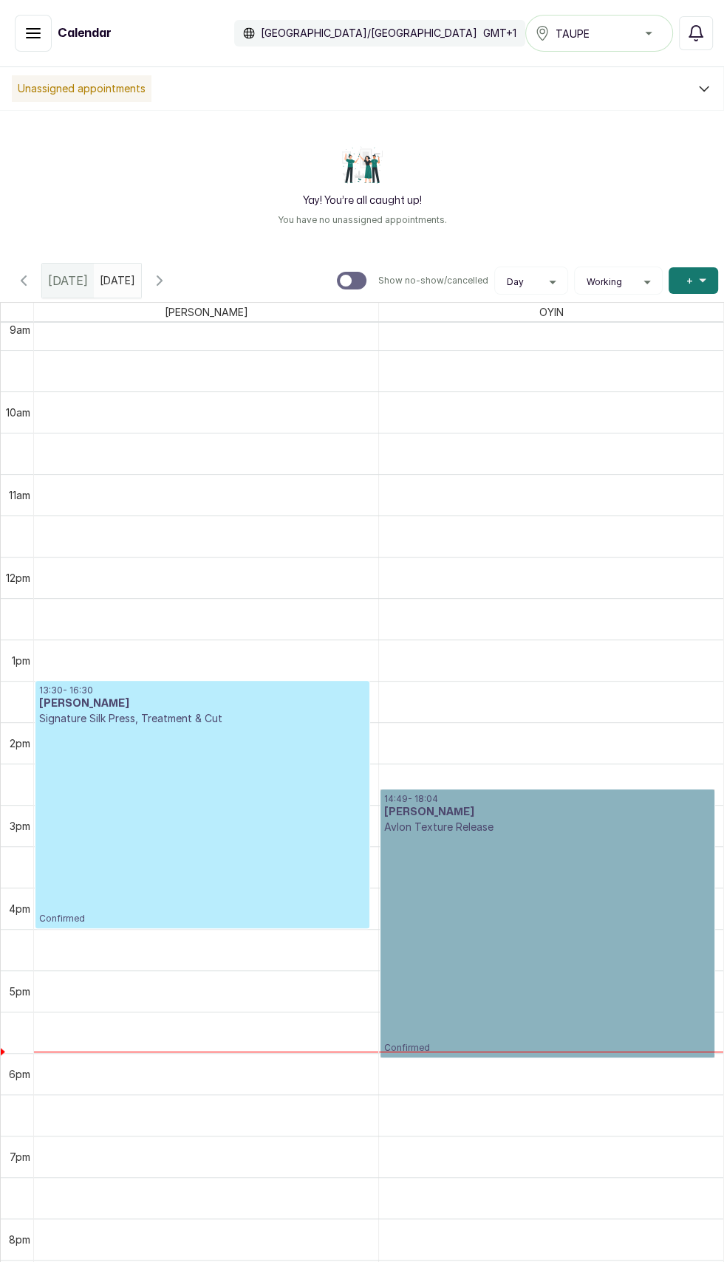
click at [578, 946] on link "14:49 - 18:04 [PERSON_NAME] Texture Release Confirmed" at bounding box center [547, 924] width 334 height 268
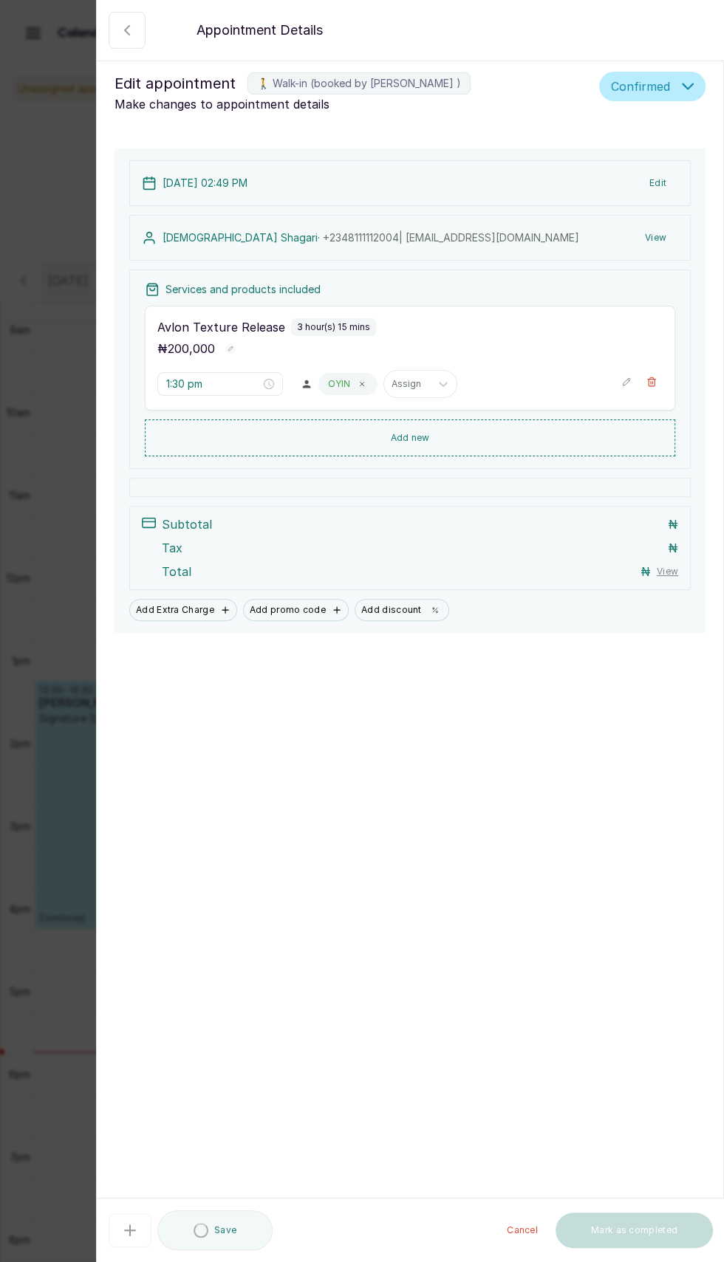
type input "2:49 pm"
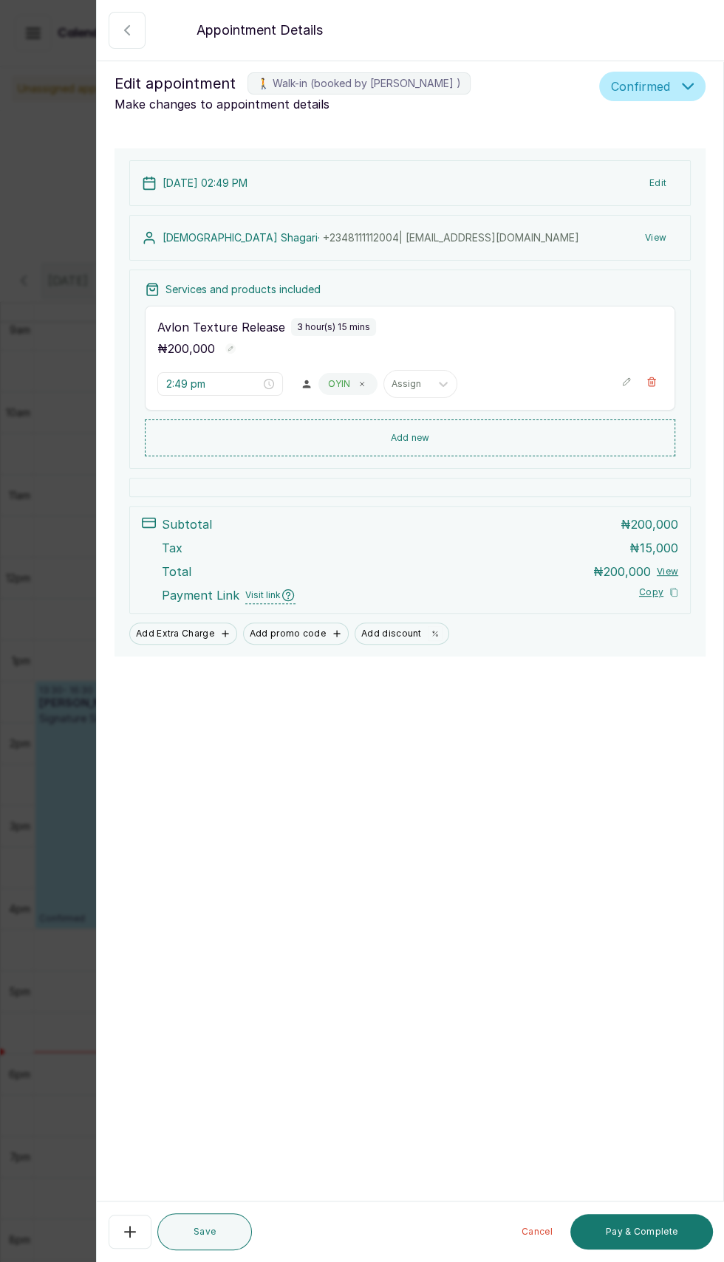
click at [123, 43] on button "Show no-show/cancelled" at bounding box center [127, 30] width 37 height 37
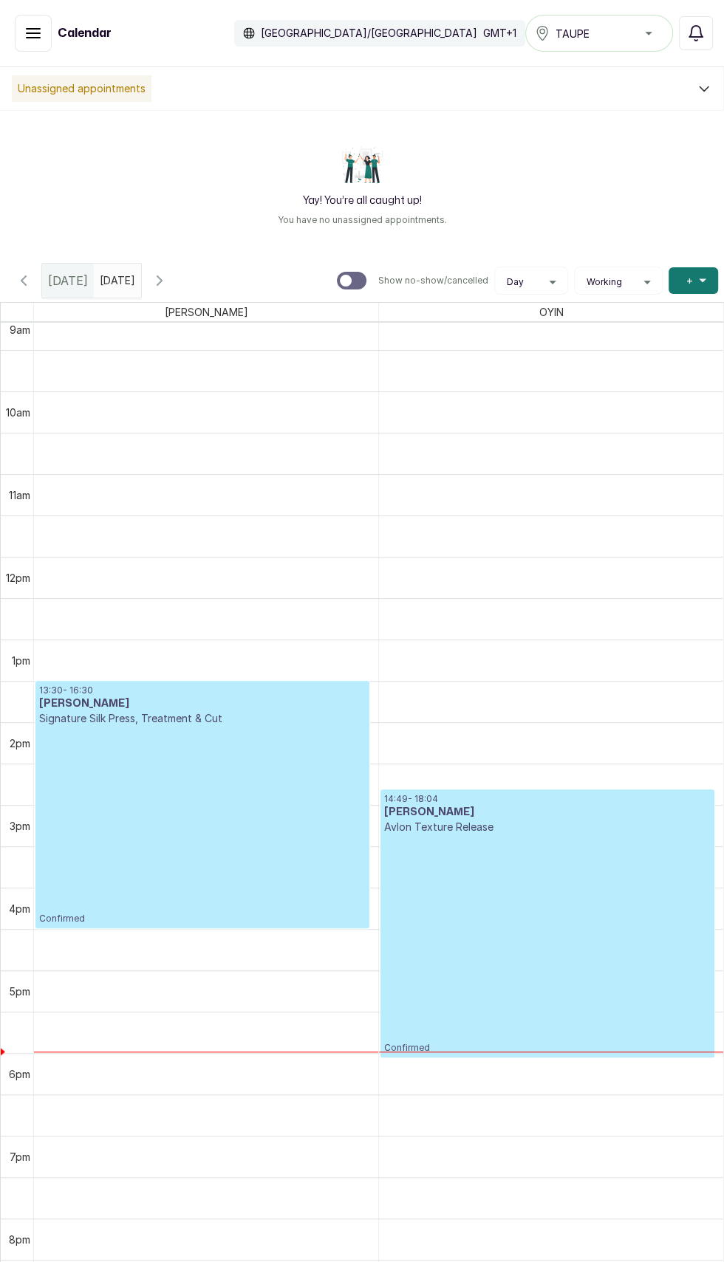
click at [51, 34] on button "Show no-show/cancelled" at bounding box center [33, 33] width 37 height 37
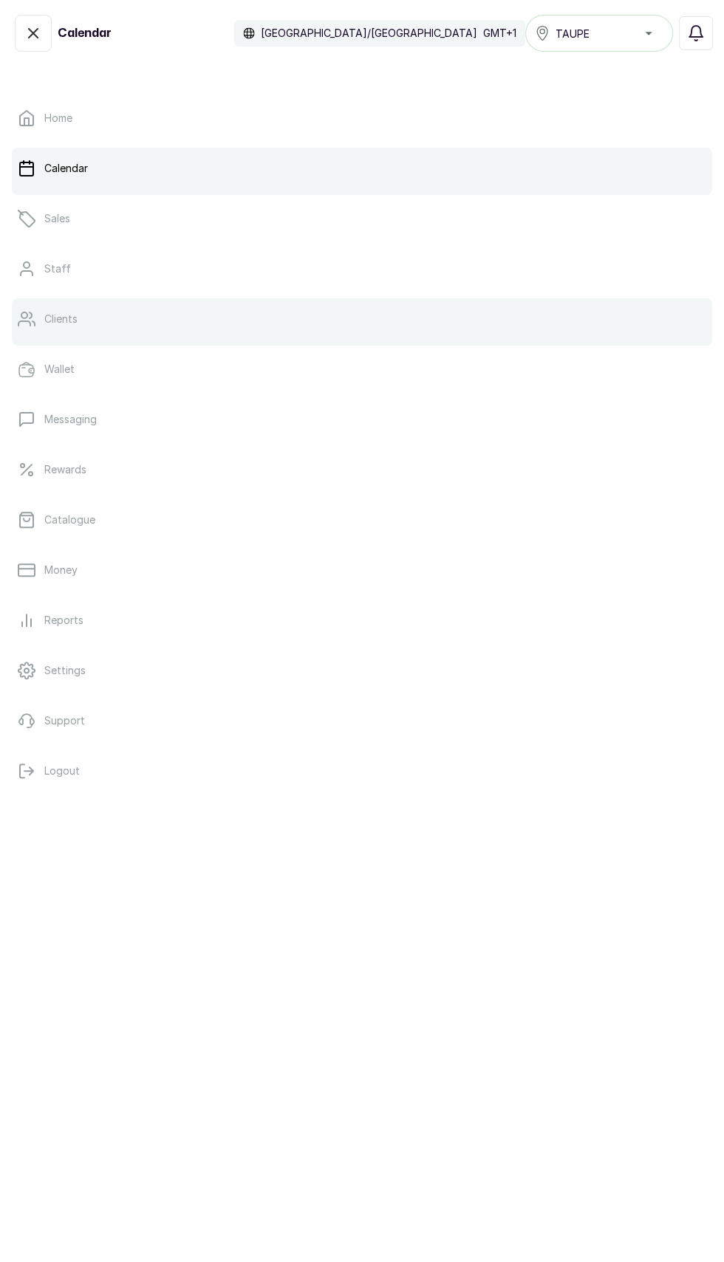
click at [116, 331] on link "Clients" at bounding box center [362, 318] width 700 height 41
